Goal: Information Seeking & Learning: Learn about a topic

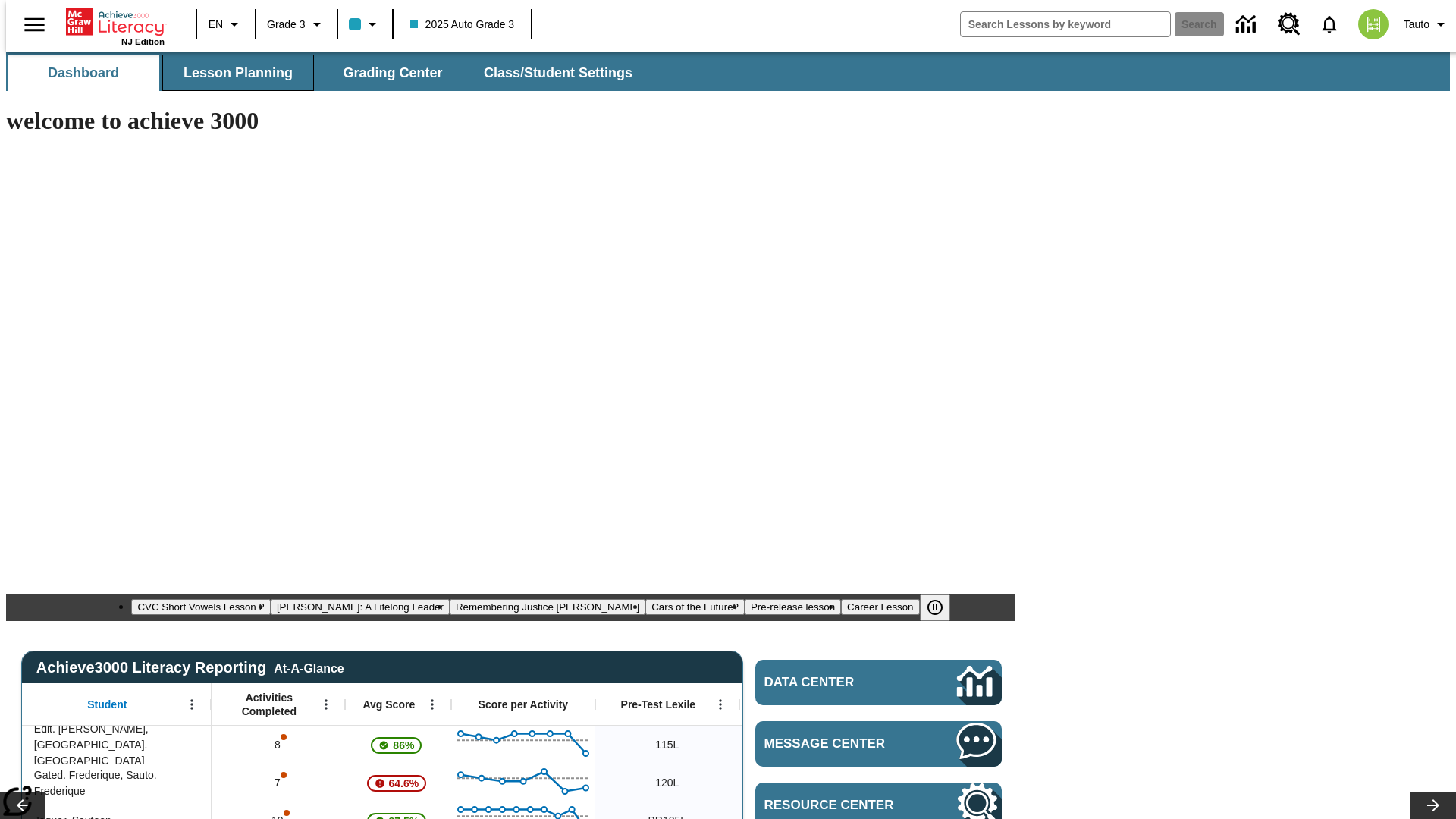
click at [232, 73] on span "Lesson Planning" at bounding box center [238, 73] width 109 height 17
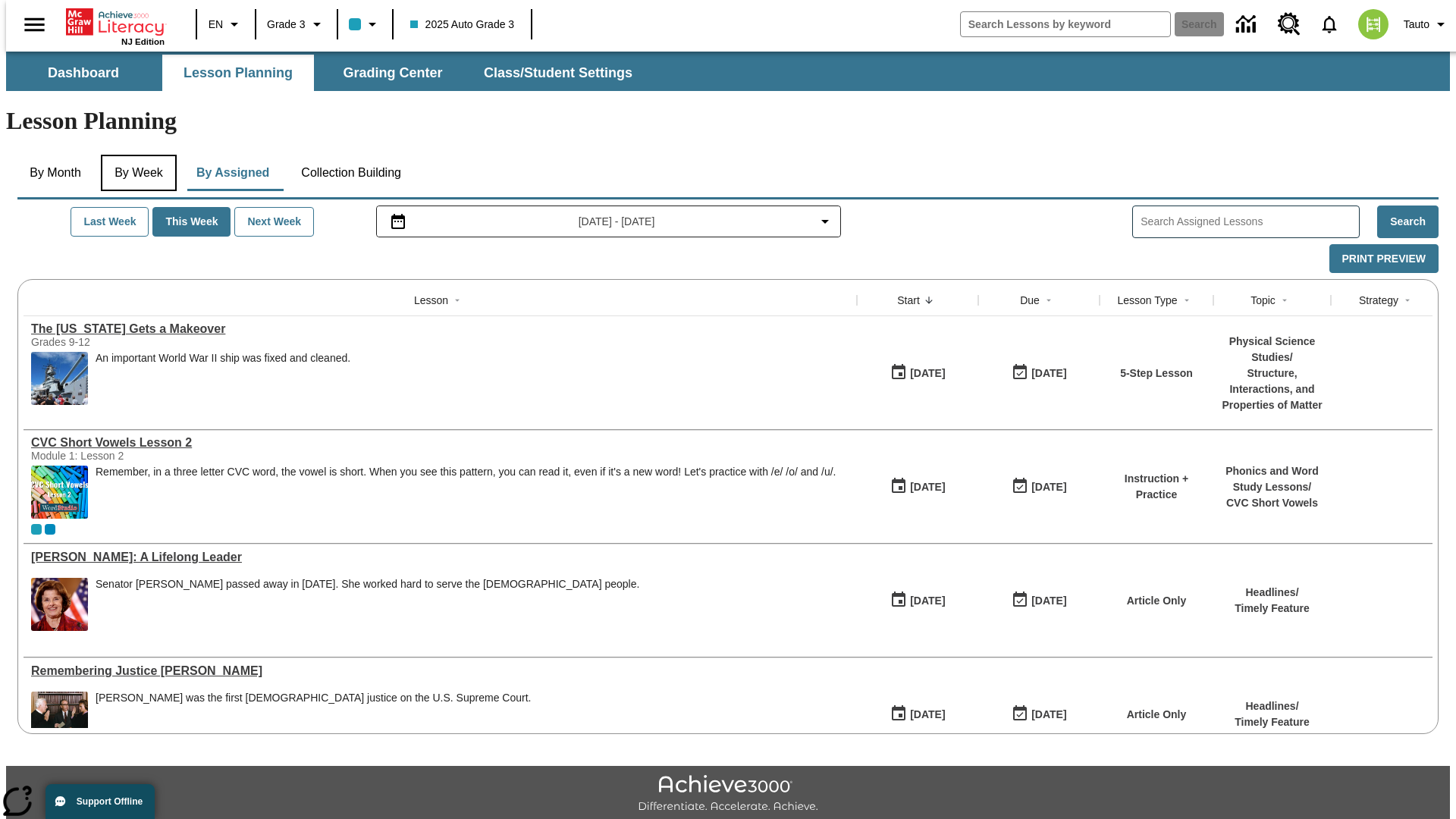
click at [136, 155] on button "By Week" at bounding box center [139, 173] width 76 height 37
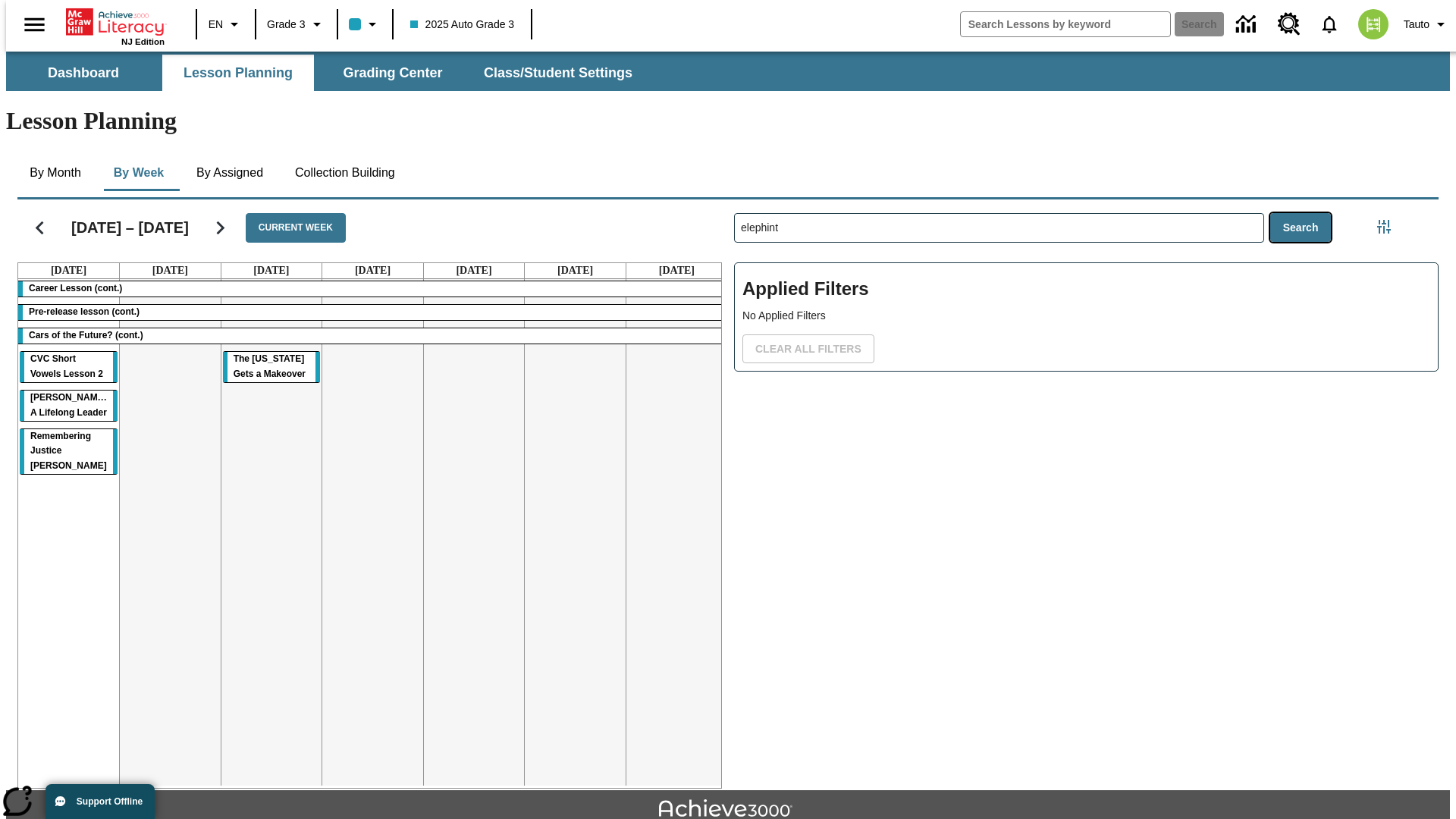
click at [1304, 213] on button "Search" at bounding box center [1300, 227] width 61 height 29
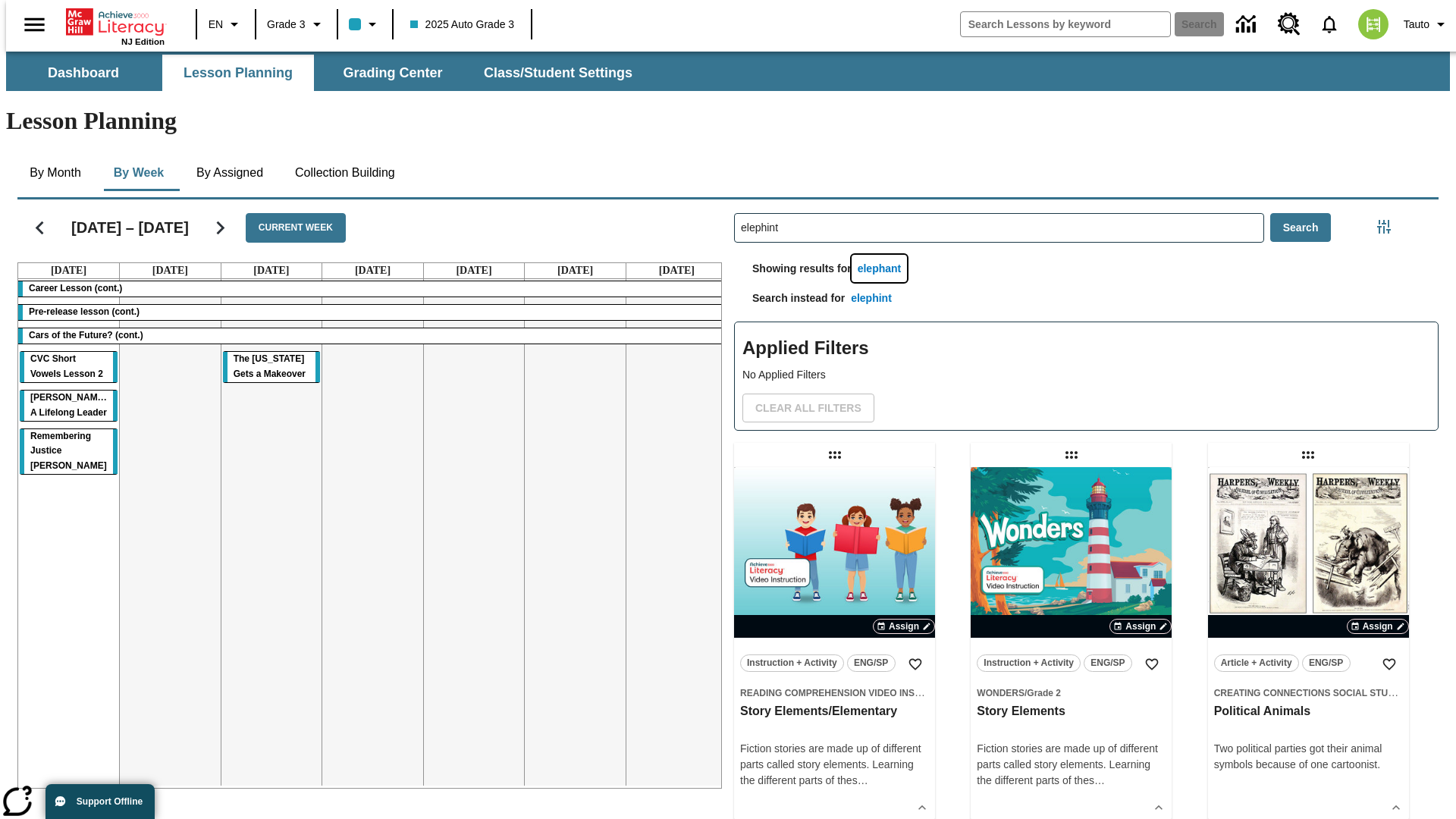
click at [882, 255] on button "elephant" at bounding box center [880, 269] width 56 height 28
type input "elephant"
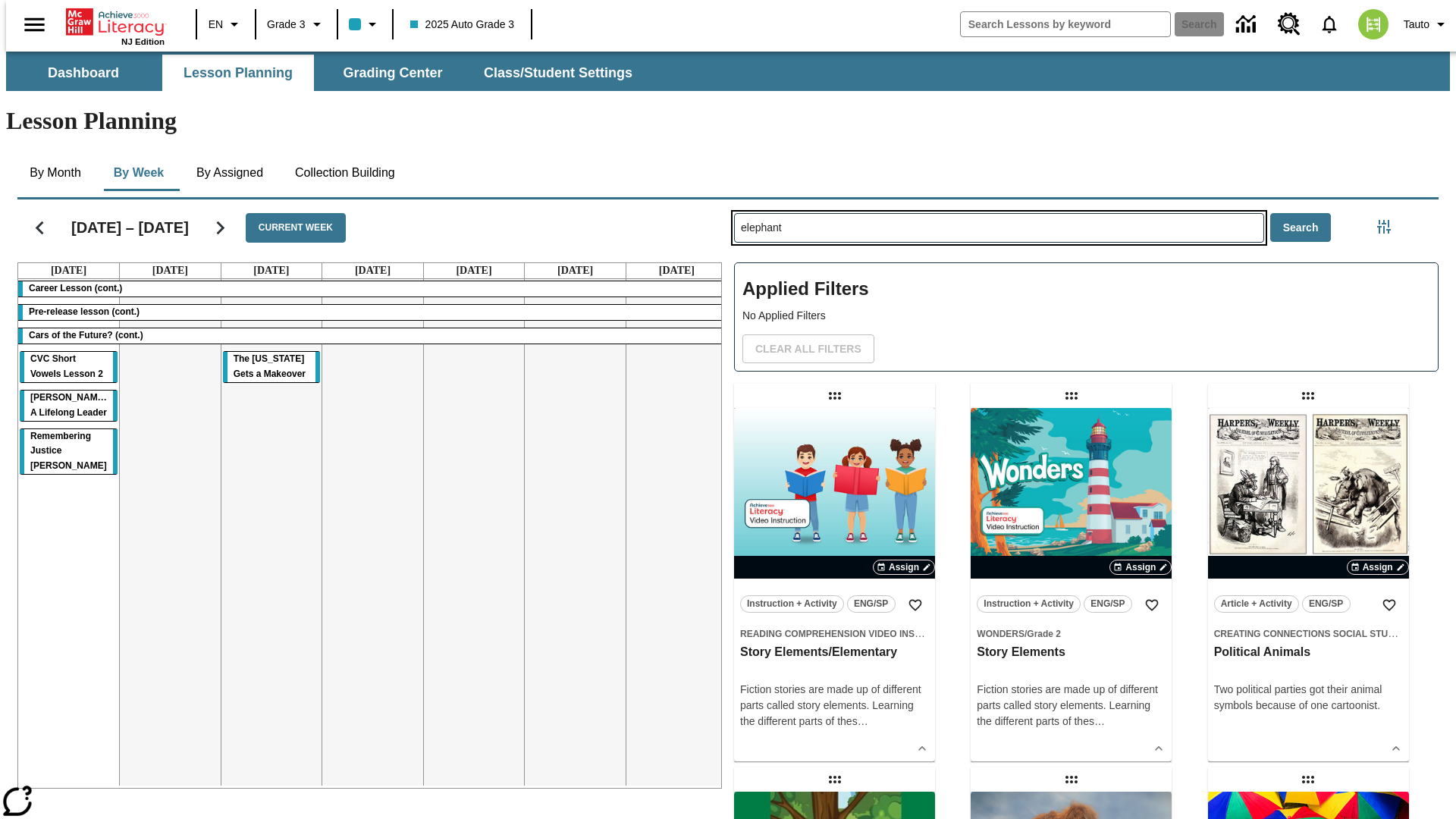
type input "elephint"
